Goal: Task Accomplishment & Management: Complete application form

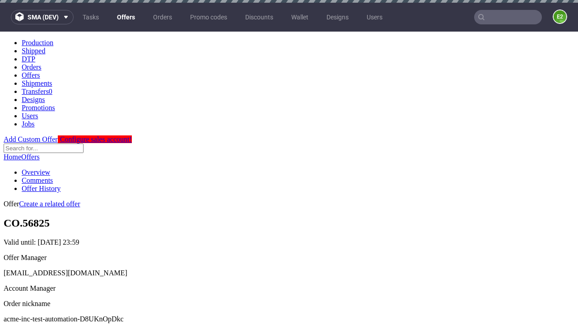
scroll to position [3, 0]
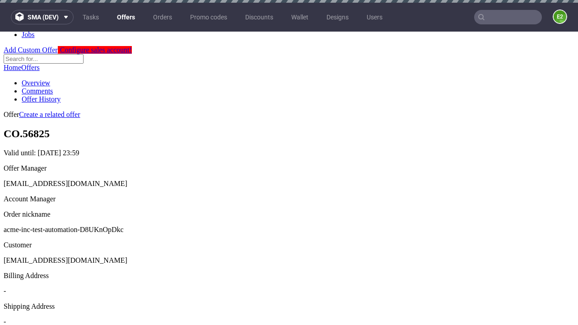
scroll to position [3, 0]
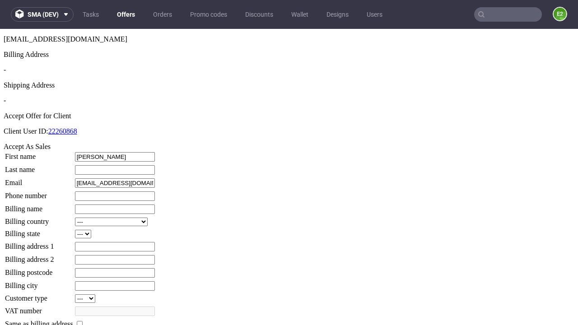
type input "[PERSON_NAME]"
type input "1509813888"
type input "[PERSON_NAME].Howell13"
select select "13"
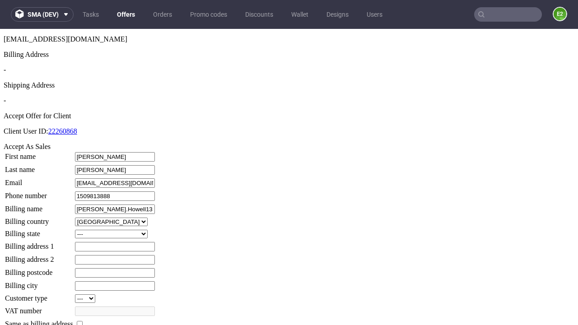
select select "132"
type input "[PERSON_NAME].Howell13"
type input "503 [PERSON_NAME]"
type input "YJ30 8VO"
type input "[PERSON_NAME] [PERSON_NAME]"
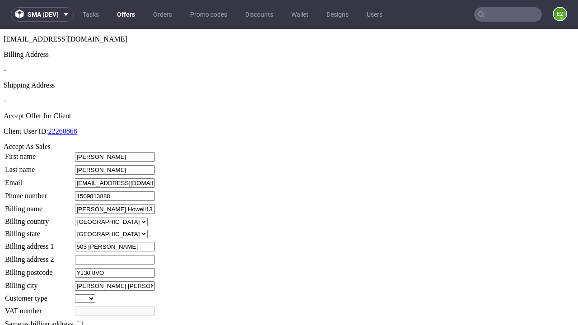
click at [83, 321] on input "checkbox" at bounding box center [80, 324] width 6 height 6
checkbox input "true"
type input "[PERSON_NAME].Howell13"
select select "13"
type input "503 [PERSON_NAME]"
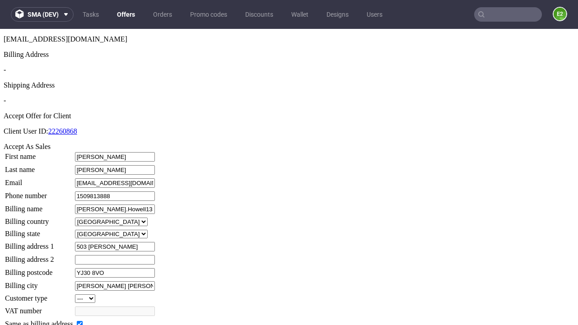
type input "YJ30 8VO"
type input "[PERSON_NAME] [PERSON_NAME]"
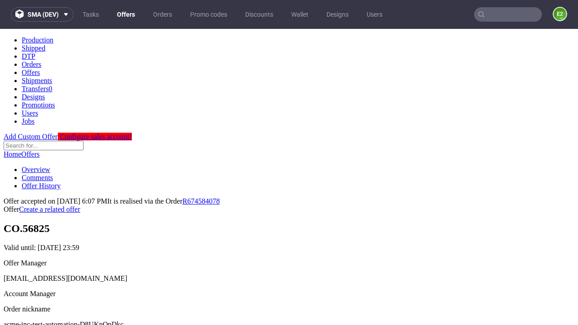
scroll to position [0, 0]
